Goal: Transaction & Acquisition: Obtain resource

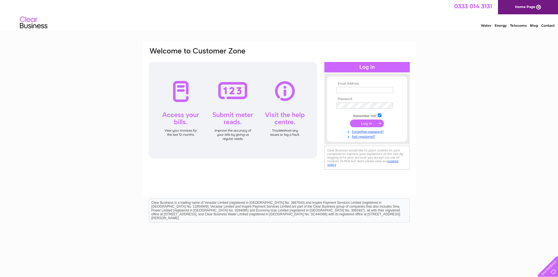
type input "turriffjewellers@gmail.com"
click at [370, 123] on input "submit" at bounding box center [367, 124] width 34 height 8
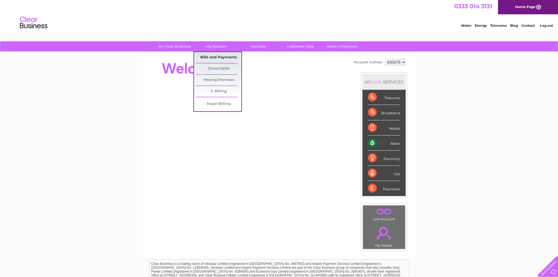
click at [218, 57] on link "Bills and Payments" at bounding box center [219, 57] width 46 height 11
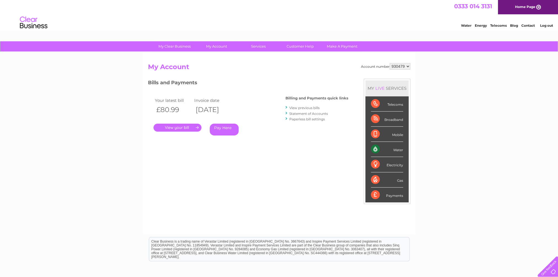
click at [173, 127] on link "." at bounding box center [178, 128] width 48 height 8
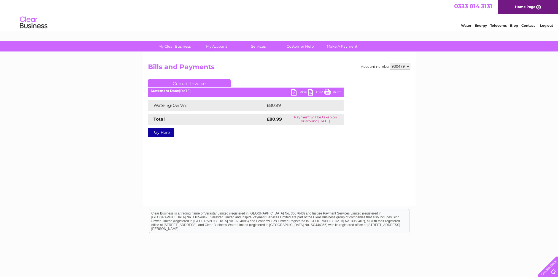
click at [293, 91] on link "PDF" at bounding box center [299, 93] width 17 height 8
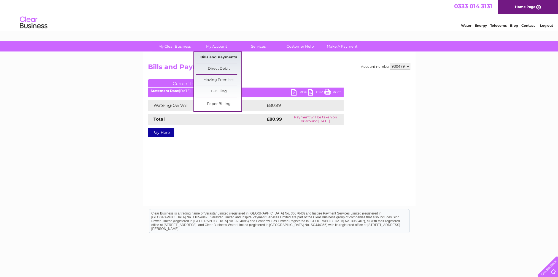
click at [215, 58] on link "Bills and Payments" at bounding box center [219, 57] width 46 height 11
click at [213, 57] on link "Bills and Payments" at bounding box center [219, 57] width 46 height 11
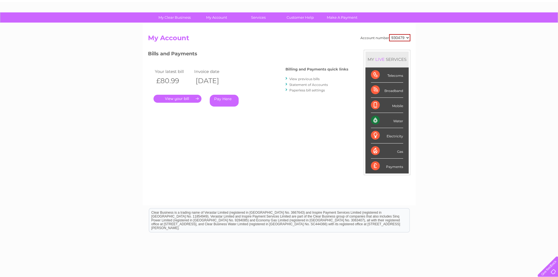
scroll to position [55, 0]
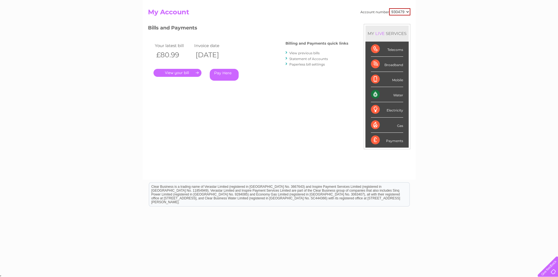
click at [307, 53] on link "View previous bills" at bounding box center [305, 53] width 30 height 4
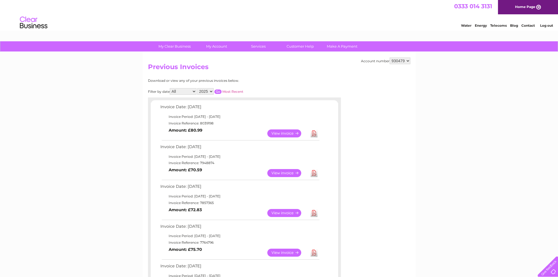
click at [278, 173] on link "View" at bounding box center [287, 173] width 41 height 8
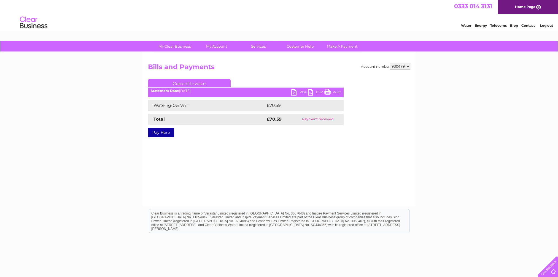
click at [294, 92] on link "PDF" at bounding box center [299, 93] width 17 height 8
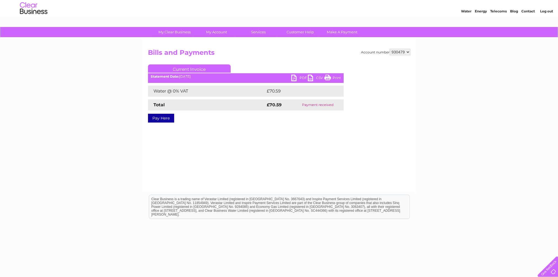
scroll to position [27, 0]
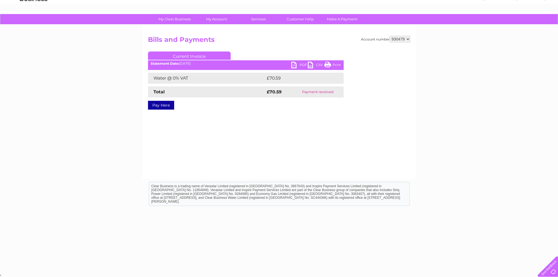
click at [551, 269] on div at bounding box center [547, 266] width 23 height 23
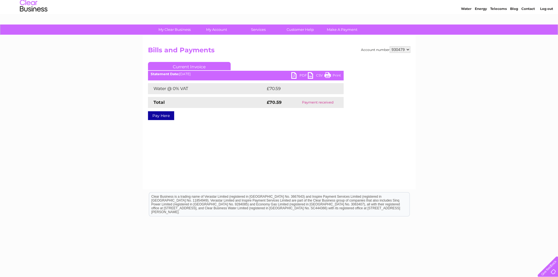
scroll to position [0, 0]
